Goal: Task Accomplishment & Management: Manage account settings

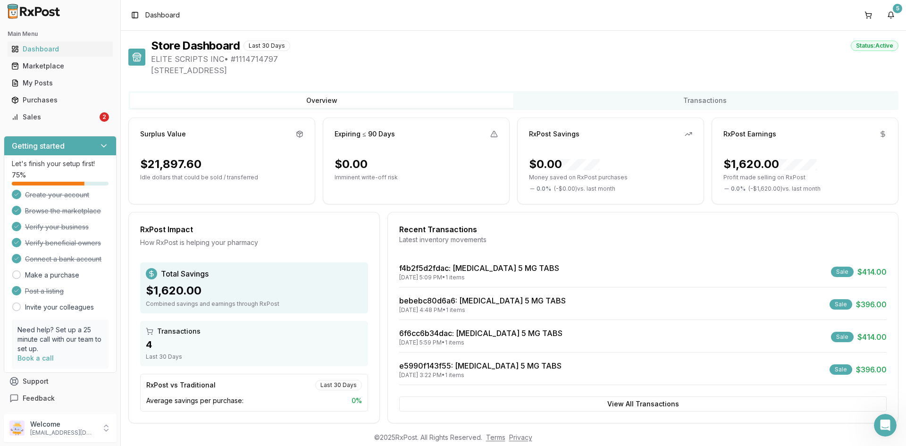
scroll to position [1244, 0]
click at [33, 118] on div "Sales" at bounding box center [54, 116] width 86 height 9
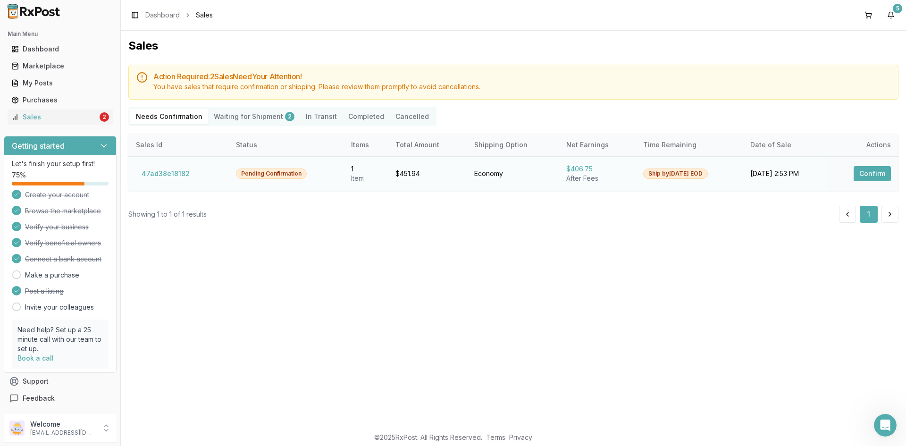
click at [890, 176] on button "Confirm" at bounding box center [872, 173] width 37 height 15
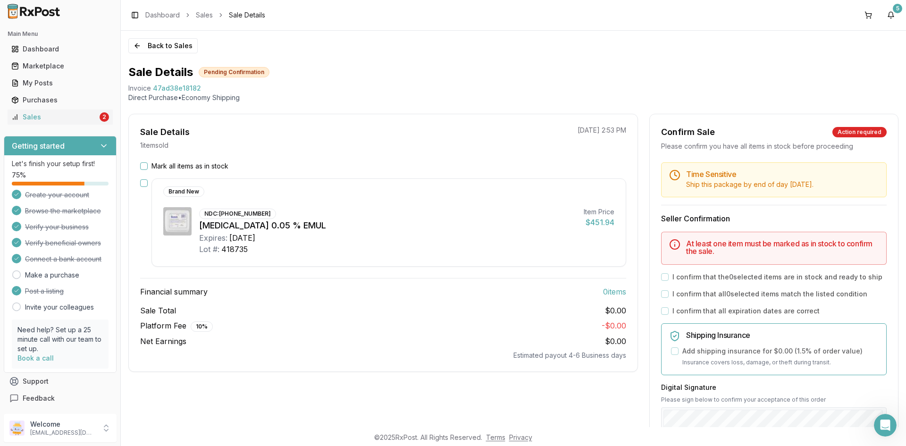
click at [143, 169] on button "Mark all items as in stock" at bounding box center [144, 166] width 8 height 8
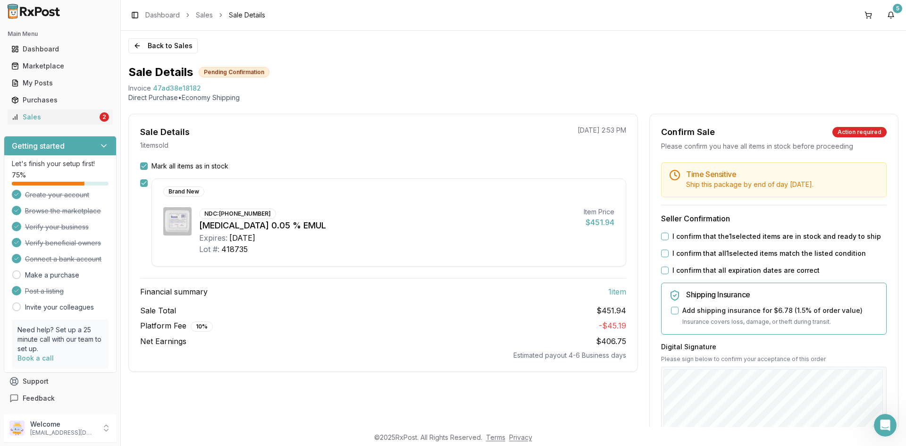
click at [726, 235] on label "I confirm that the 1 selected items are in stock and ready to ship" at bounding box center [776, 236] width 209 height 9
click at [669, 235] on button "I confirm that the 1 selected items are in stock and ready to ship" at bounding box center [665, 237] width 8 height 8
click at [724, 257] on label "I confirm that all 1 selected items match the listed condition" at bounding box center [768, 253] width 193 height 9
click at [669, 257] on button "I confirm that all 1 selected items match the listed condition" at bounding box center [665, 254] width 8 height 8
click at [723, 266] on label "I confirm that all expiration dates are correct" at bounding box center [745, 270] width 147 height 9
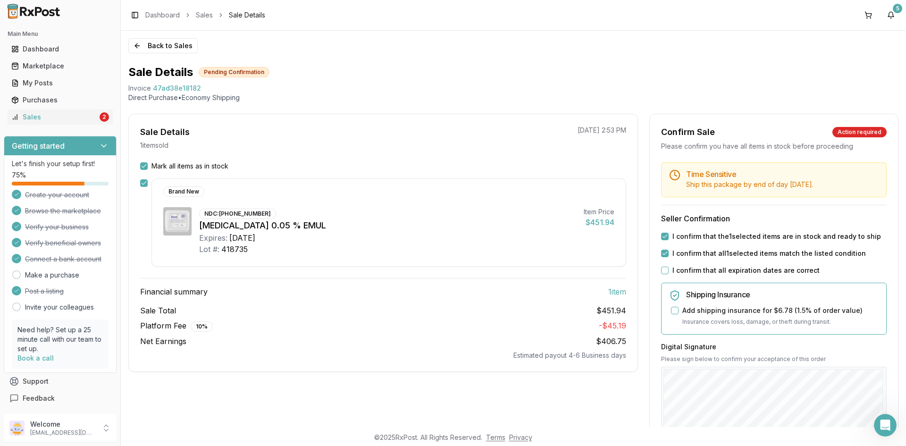
click at [669, 267] on button "I confirm that all expiration dates are correct" at bounding box center [665, 271] width 8 height 8
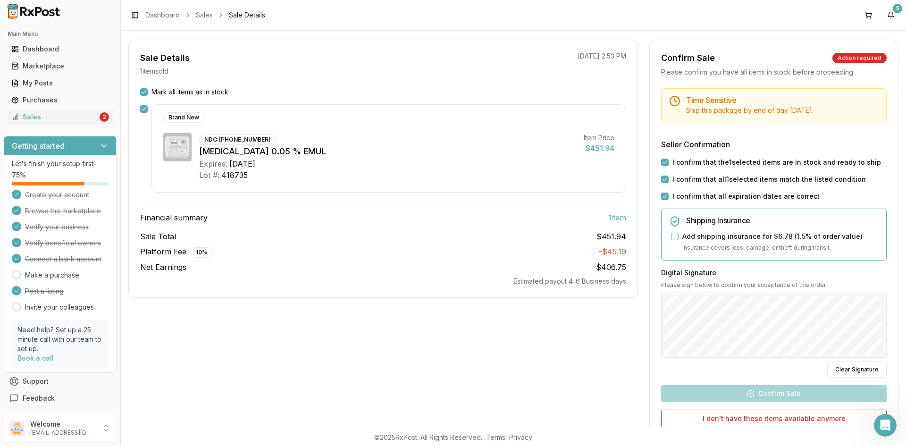
scroll to position [94, 0]
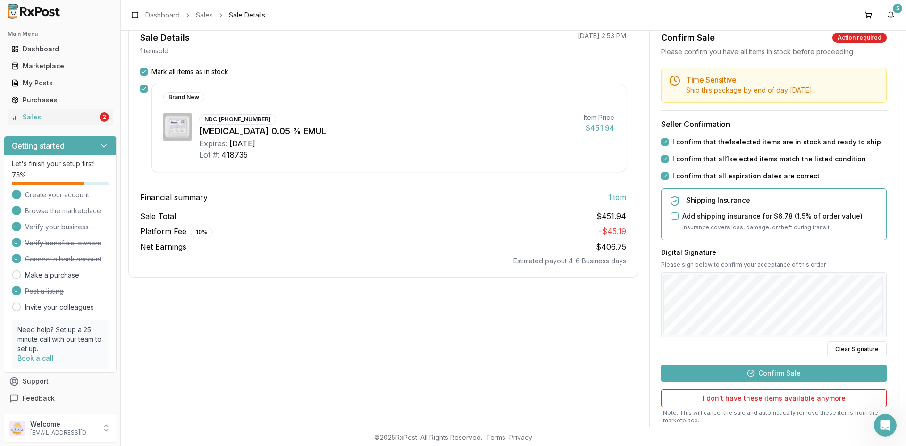
click at [836, 373] on button "Confirm Sale" at bounding box center [774, 373] width 226 height 17
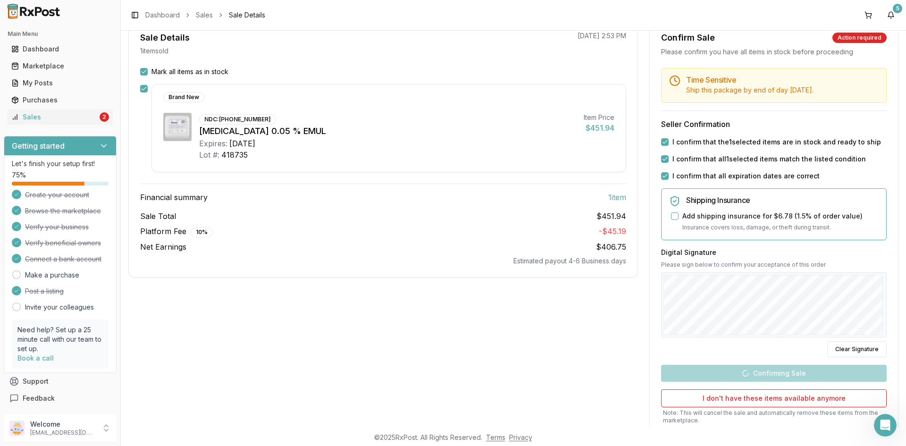
scroll to position [0, 0]
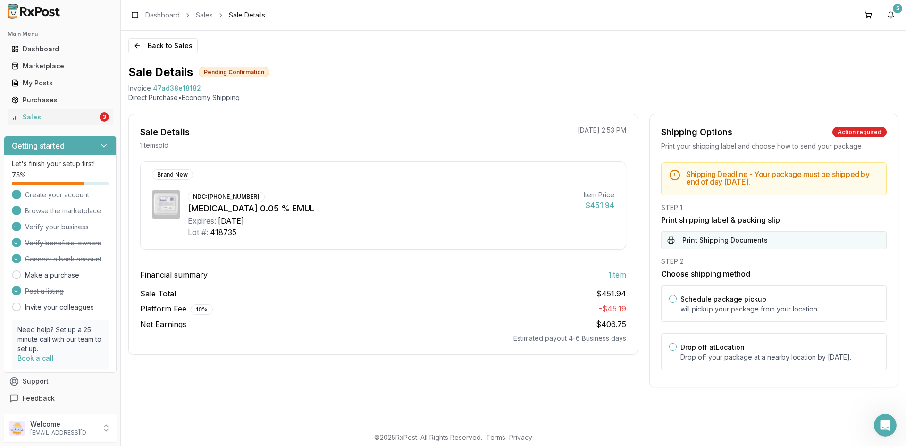
click at [698, 243] on button "Print Shipping Documents" at bounding box center [774, 240] width 226 height 18
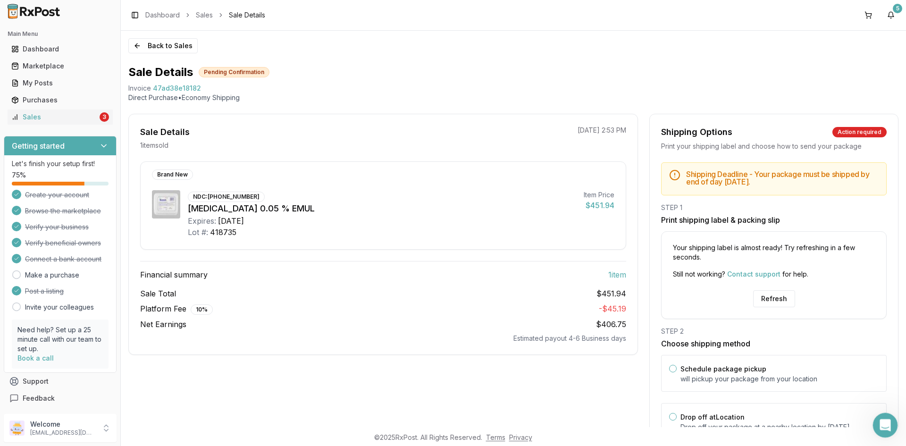
click at [880, 423] on icon "Open Intercom Messenger" at bounding box center [884, 424] width 16 height 16
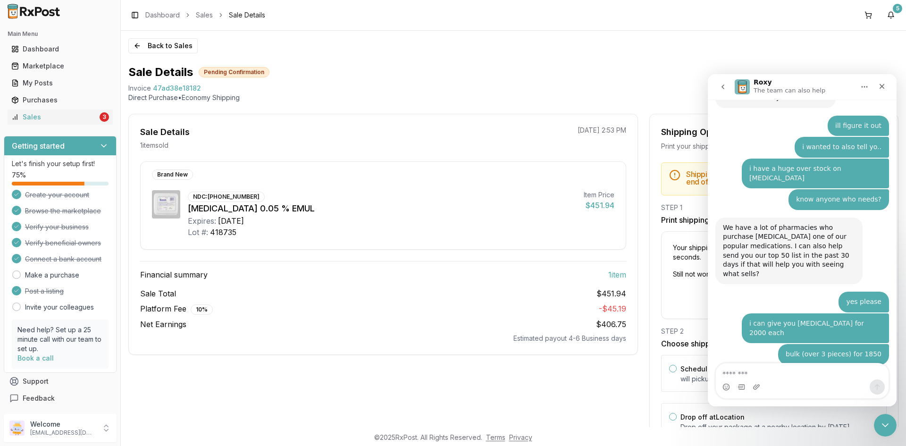
scroll to position [1244, 0]
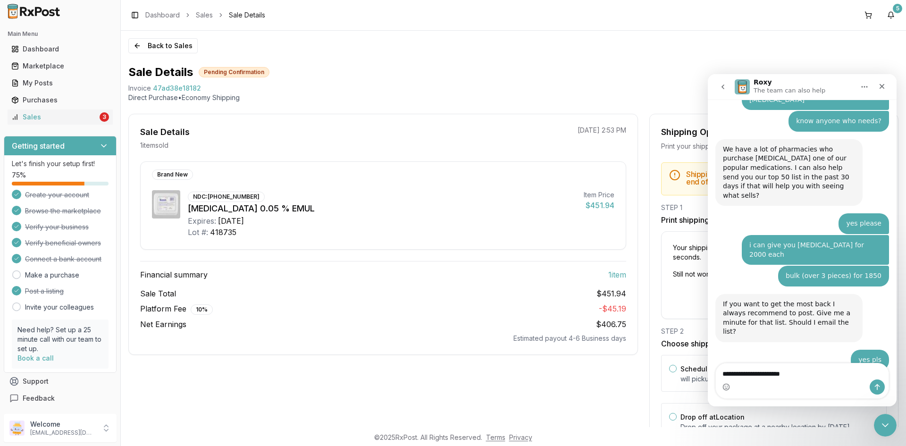
type textarea "**********"
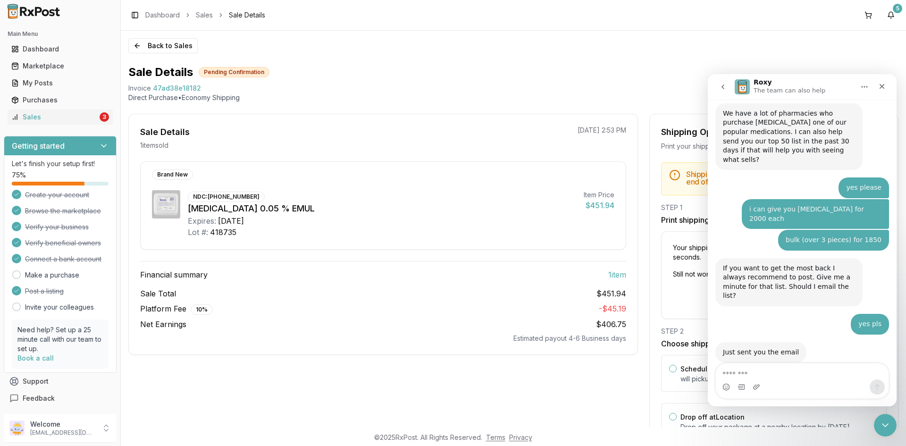
scroll to position [1285, 0]
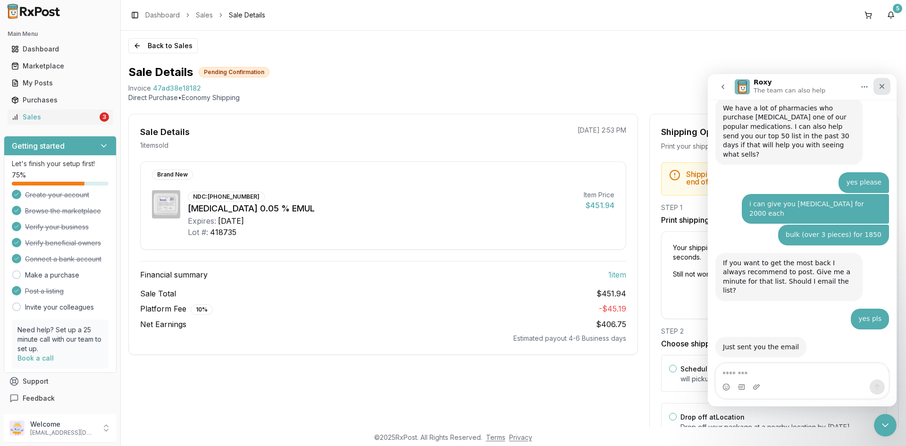
click at [878, 86] on div "Close" at bounding box center [881, 86] width 17 height 17
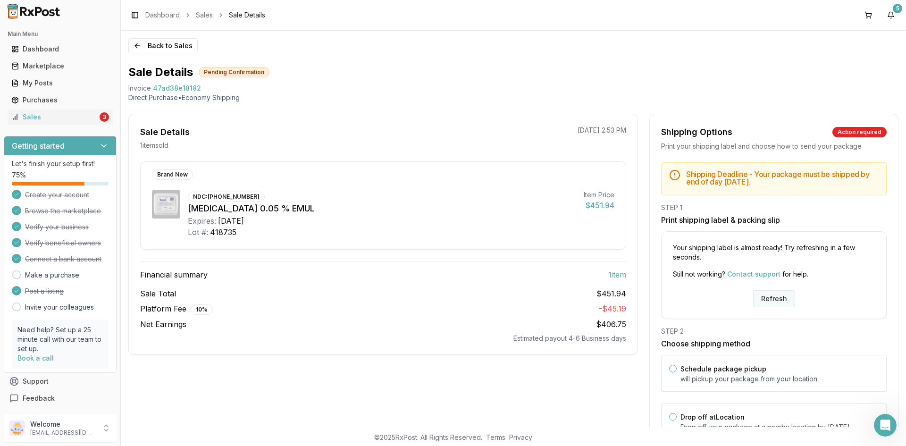
click at [775, 304] on button "Refresh" at bounding box center [774, 298] width 42 height 17
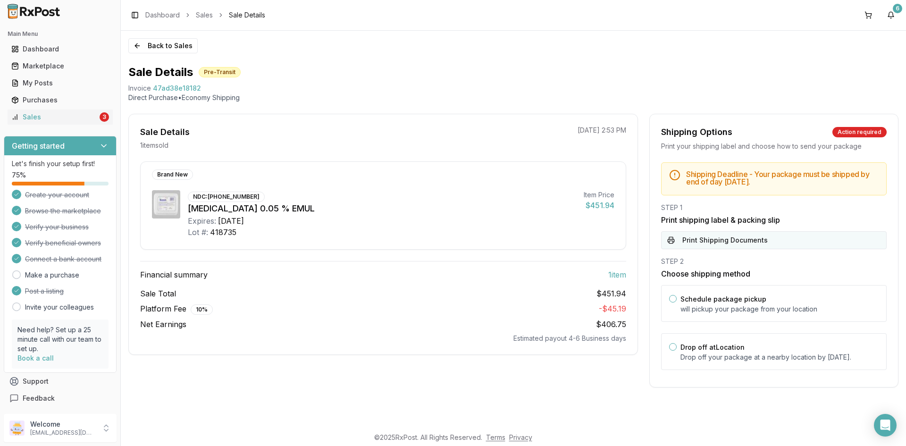
click at [707, 242] on button "Print Shipping Documents" at bounding box center [774, 240] width 226 height 18
click at [61, 111] on link "Sales 3" at bounding box center [60, 117] width 105 height 17
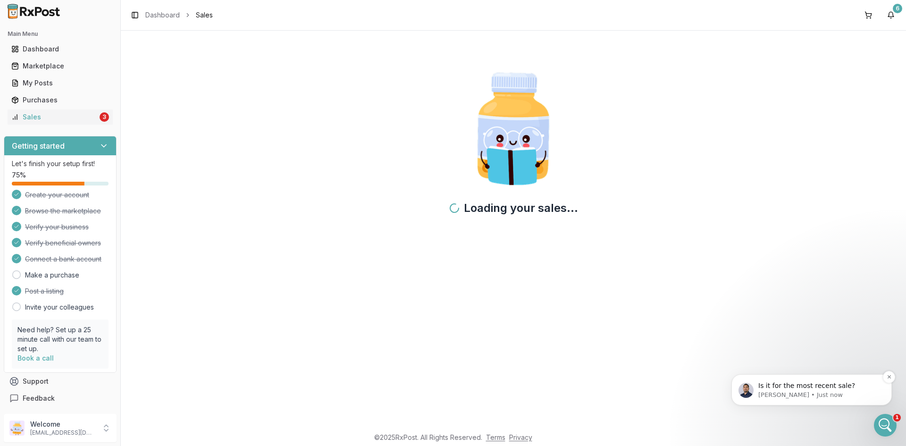
click at [806, 391] on p "Manuel • Just now" at bounding box center [819, 395] width 122 height 8
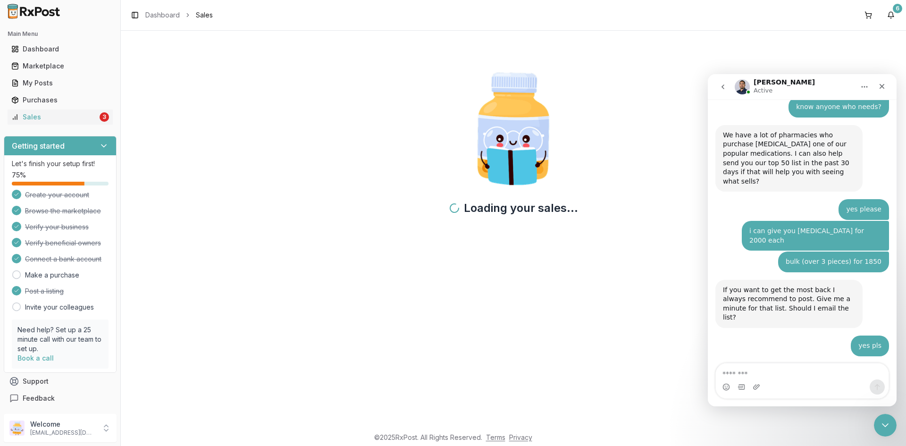
scroll to position [1329, 0]
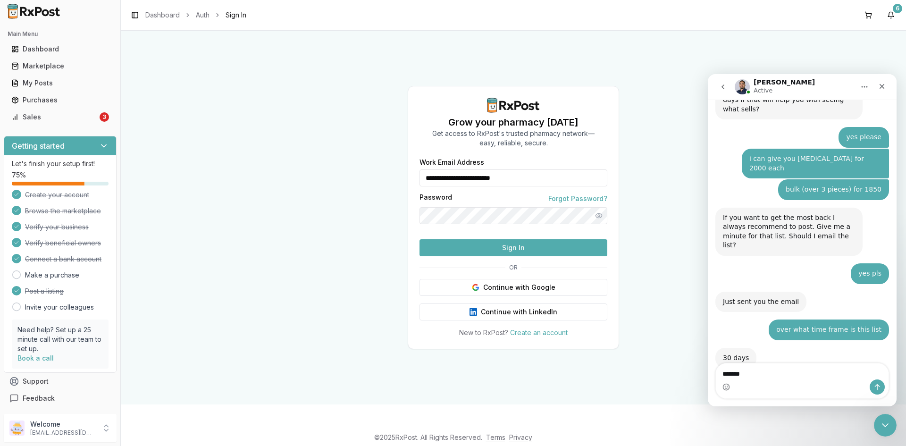
type textarea "********"
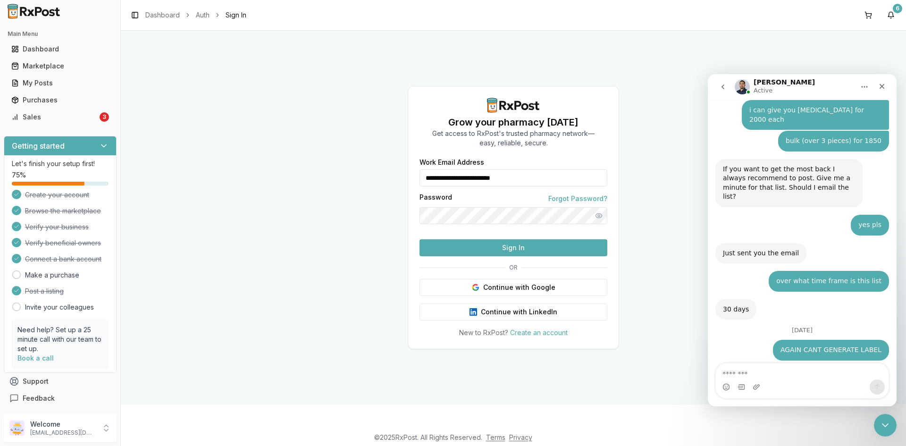
scroll to position [1378, 0]
click at [731, 367] on textarea "Message…" at bounding box center [802, 371] width 173 height 16
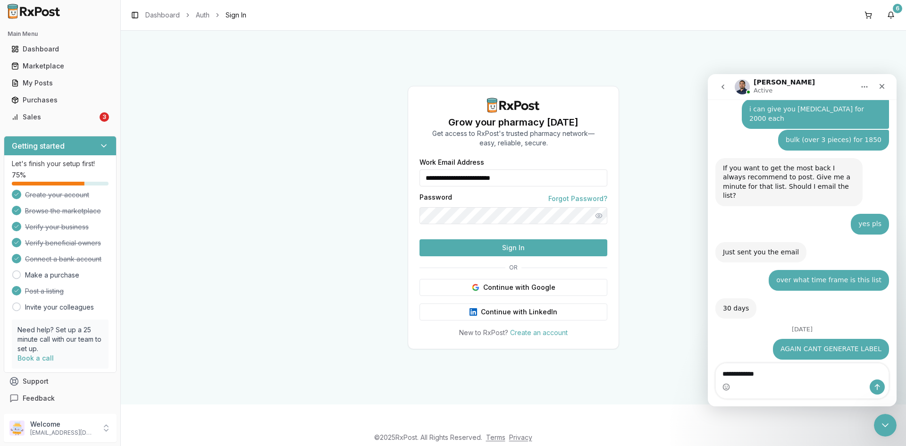
type textarea "**********"
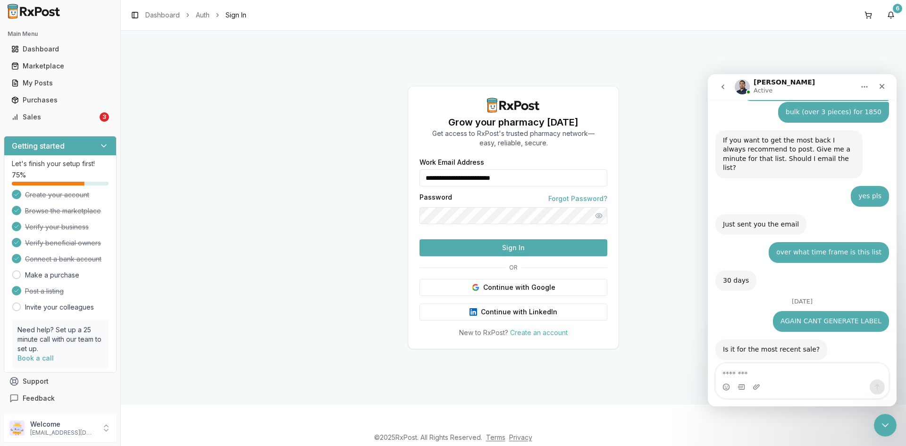
scroll to position [1407, 0]
click at [604, 256] on button "Sign In" at bounding box center [514, 247] width 188 height 17
click at [879, 89] on icon "Close" at bounding box center [882, 87] width 8 height 8
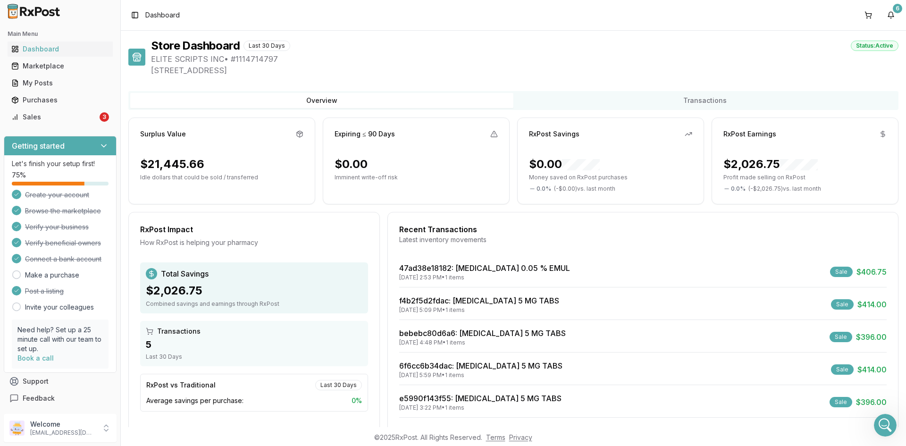
scroll to position [1407, 0]
click at [60, 115] on div "Sales" at bounding box center [54, 116] width 86 height 9
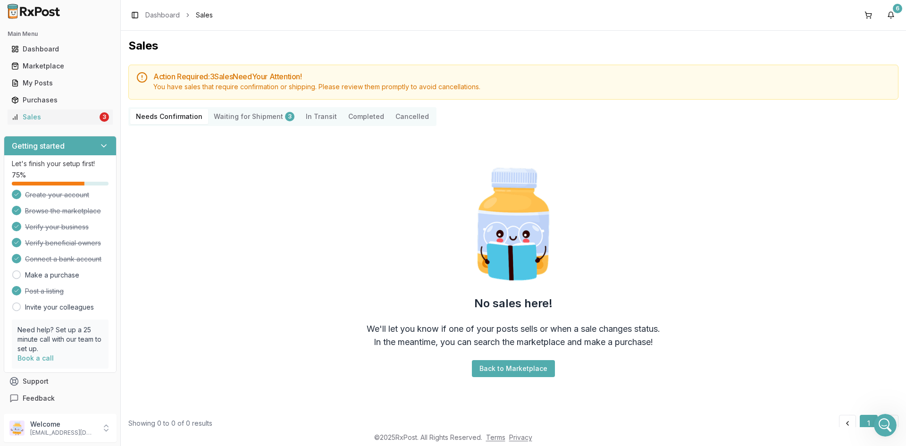
click at [244, 120] on Shipment "Waiting for Shipment 3" at bounding box center [254, 116] width 92 height 15
